Goal: Find specific page/section: Find specific page/section

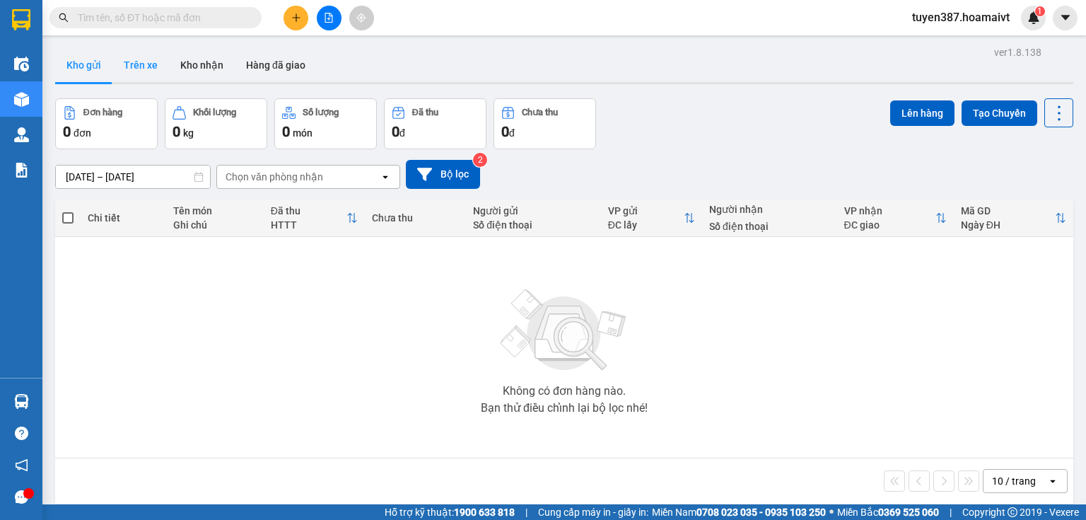
click at [143, 66] on button "Trên xe" at bounding box center [140, 65] width 57 height 34
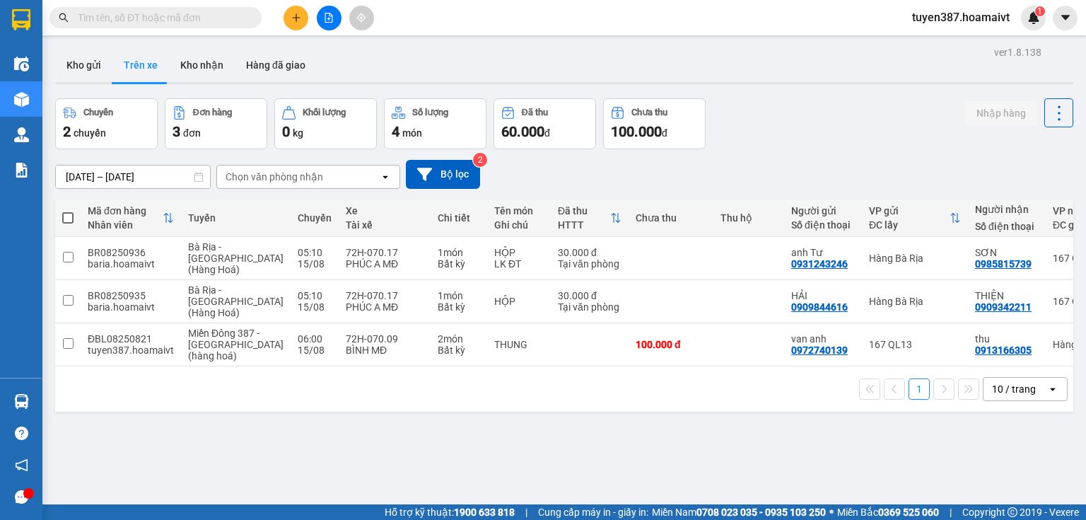
click at [1047, 392] on icon "open" at bounding box center [1052, 388] width 11 height 11
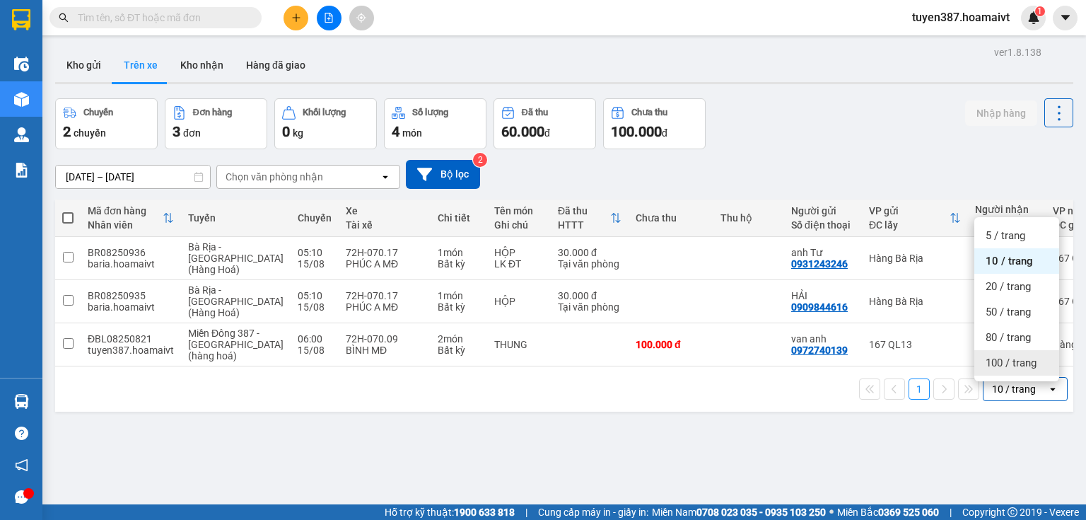
click at [995, 363] on span "100 / trang" at bounding box center [1011, 363] width 51 height 14
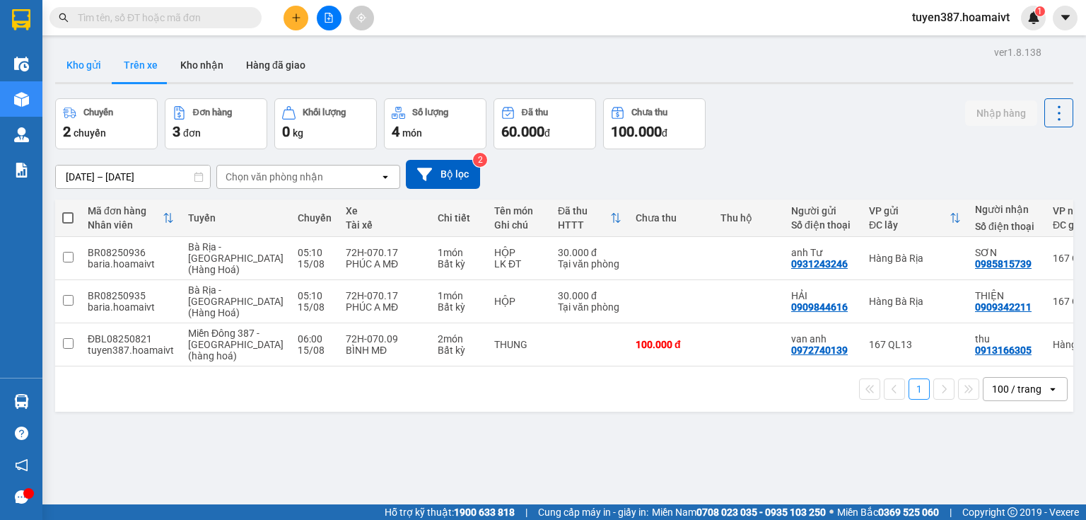
click at [75, 66] on button "Kho gửi" at bounding box center [83, 65] width 57 height 34
